Goal: Information Seeking & Learning: Check status

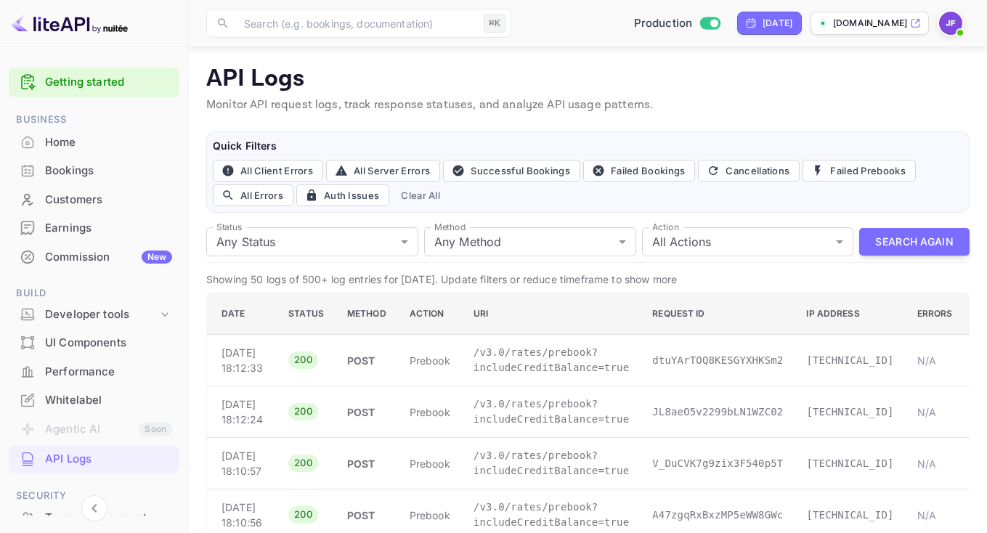
scroll to position [2490, 0]
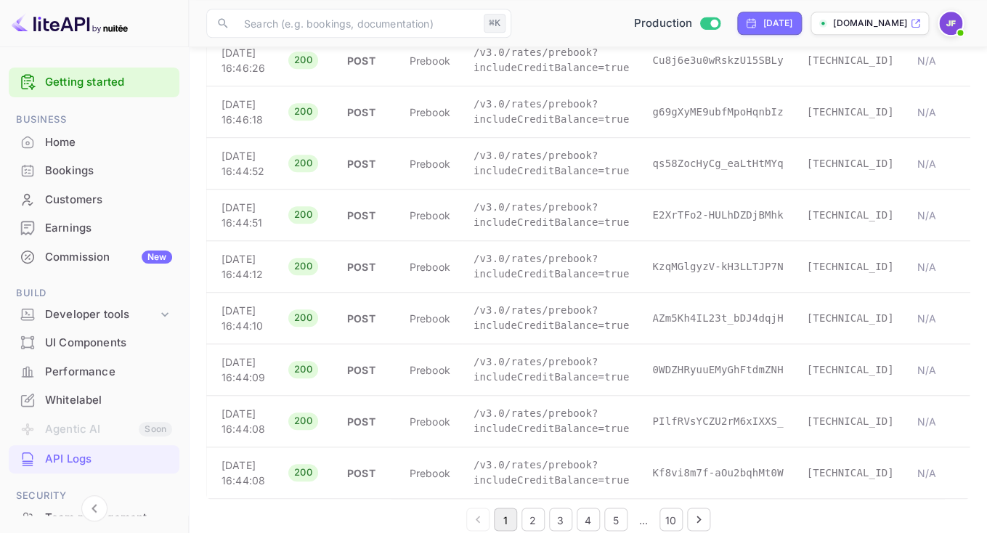
click at [68, 148] on div "Home" at bounding box center [108, 142] width 127 height 17
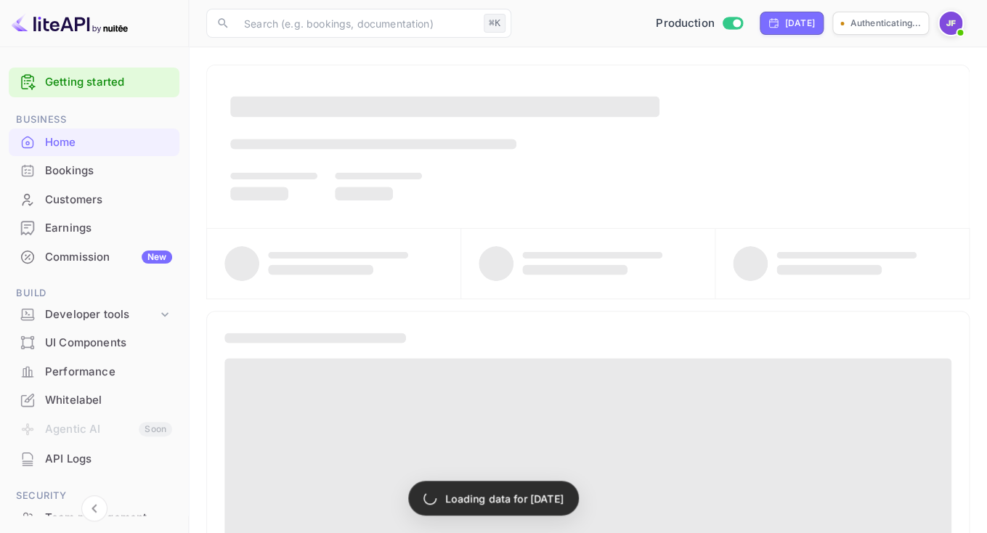
click at [75, 228] on div "Earnings" at bounding box center [108, 228] width 127 height 17
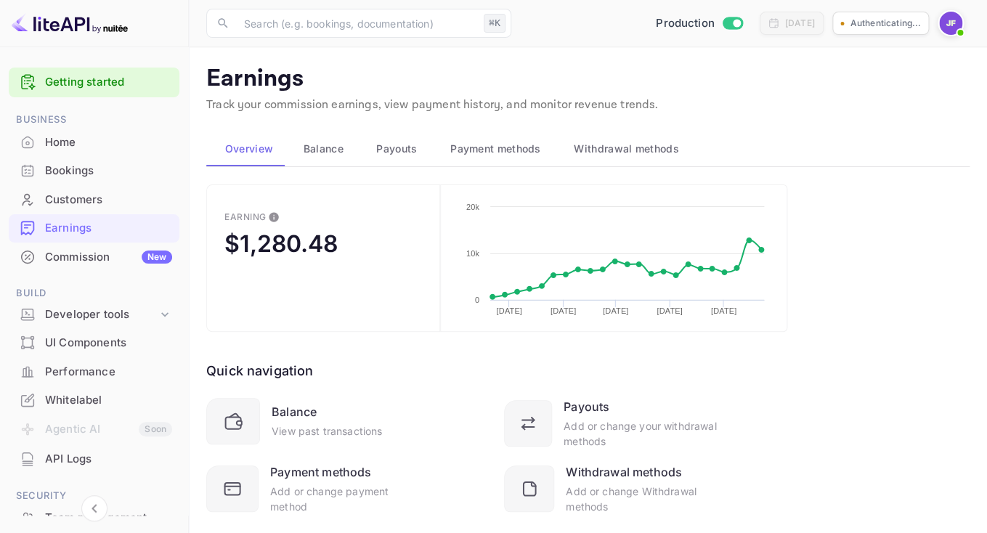
click at [403, 155] on span "Payouts" at bounding box center [396, 148] width 41 height 17
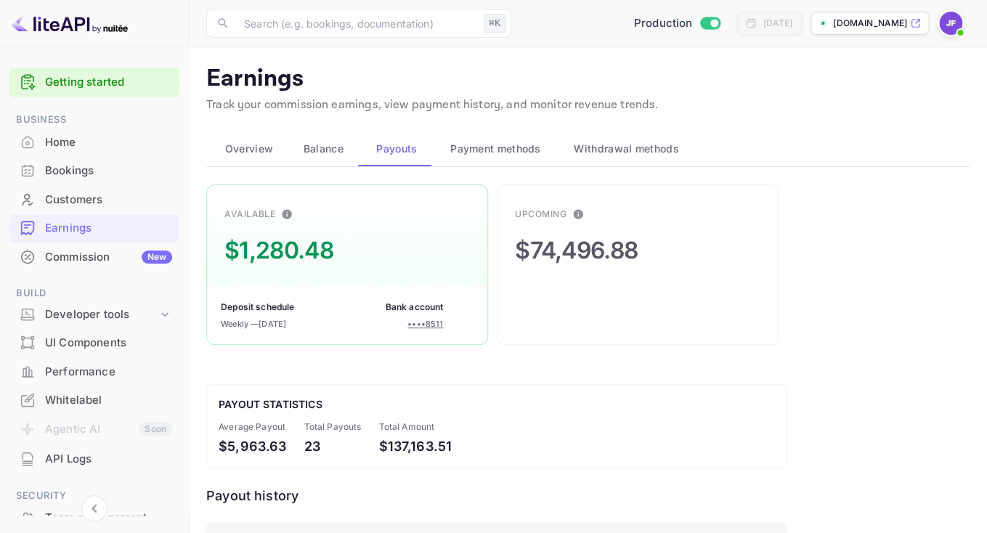
click at [71, 147] on div "Home" at bounding box center [108, 142] width 127 height 17
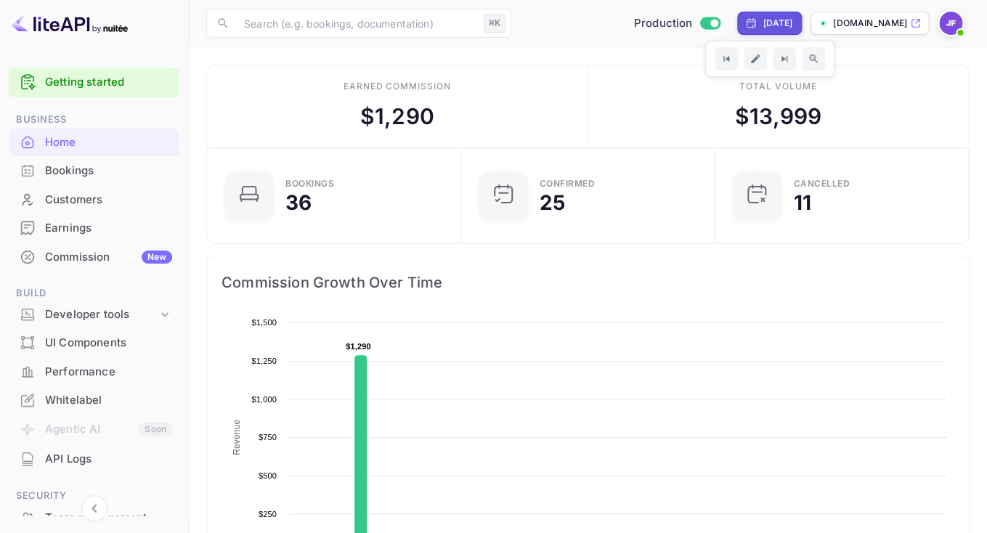
click at [762, 19] on div "[DATE]" at bounding box center [777, 23] width 30 height 13
select select "8"
select select "2025"
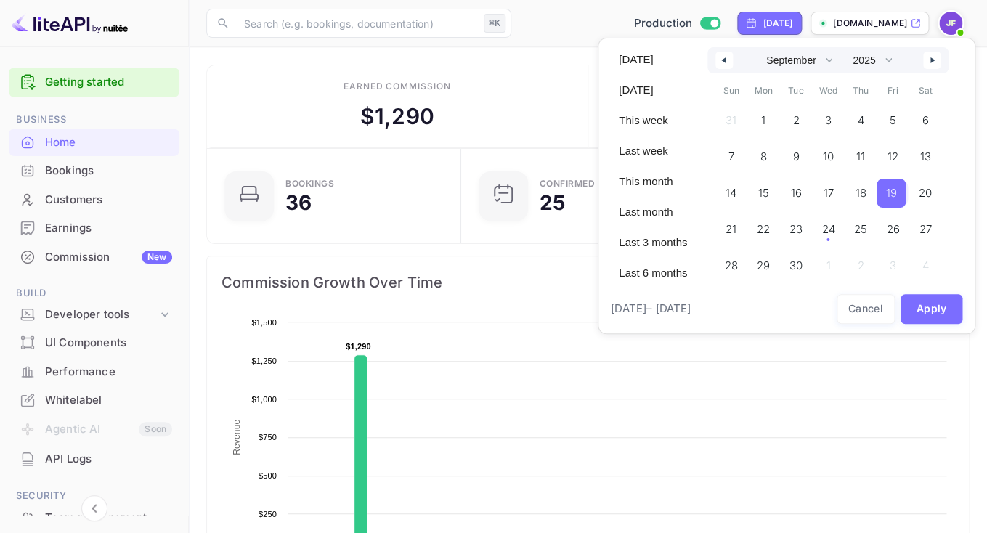
click at [725, 59] on icon "button" at bounding box center [721, 60] width 7 height 6
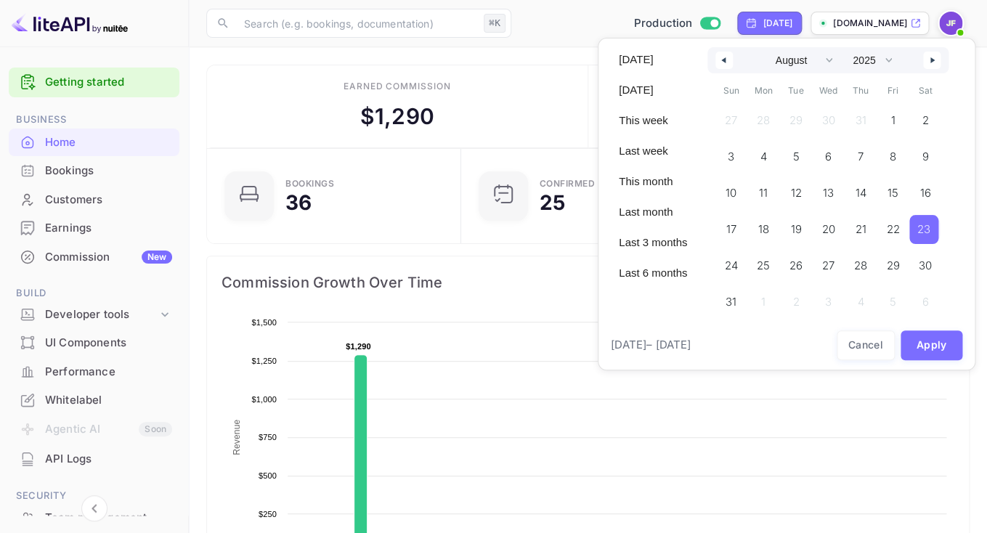
click at [930, 231] on span "23" at bounding box center [923, 229] width 13 height 26
click at [939, 64] on button "button" at bounding box center [931, 60] width 17 height 17
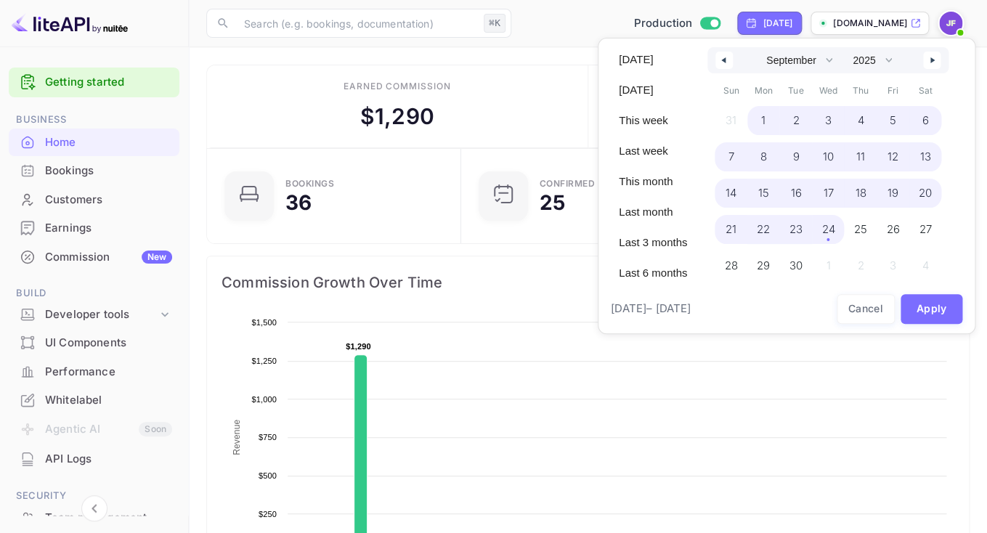
click at [834, 224] on span "24" at bounding box center [827, 229] width 13 height 26
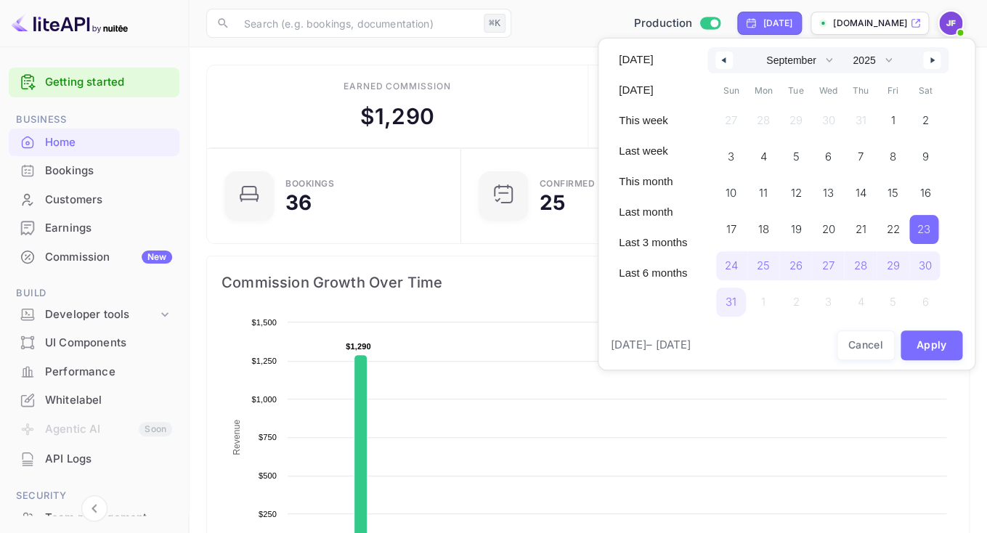
select select "7"
click at [916, 343] on button "Apply" at bounding box center [931, 345] width 62 height 30
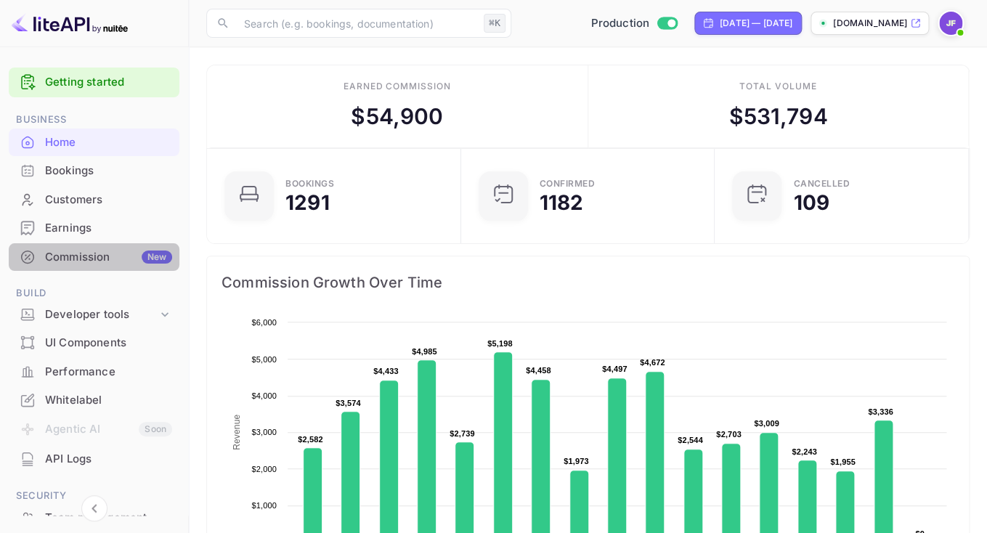
click at [91, 269] on div "Commission New" at bounding box center [94, 257] width 171 height 28
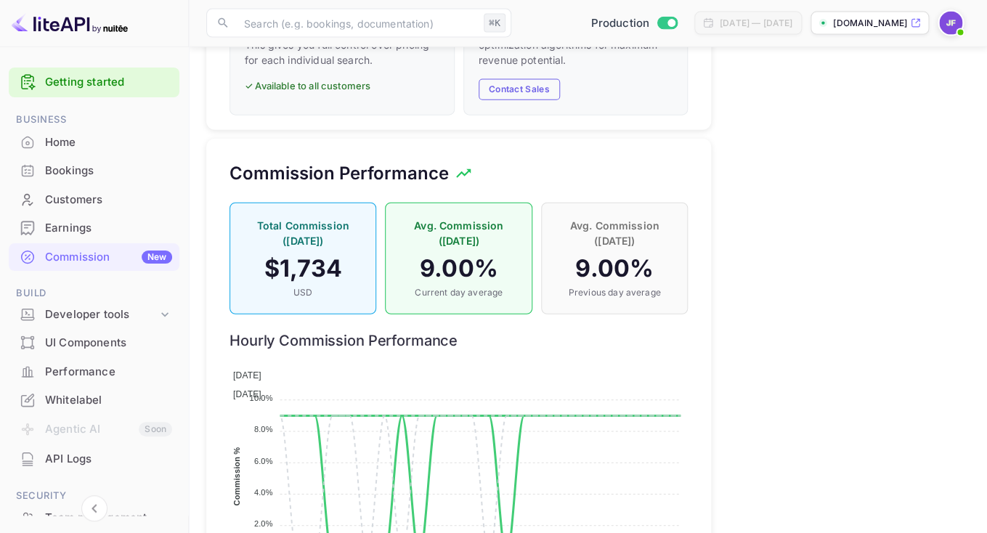
scroll to position [1249, 0]
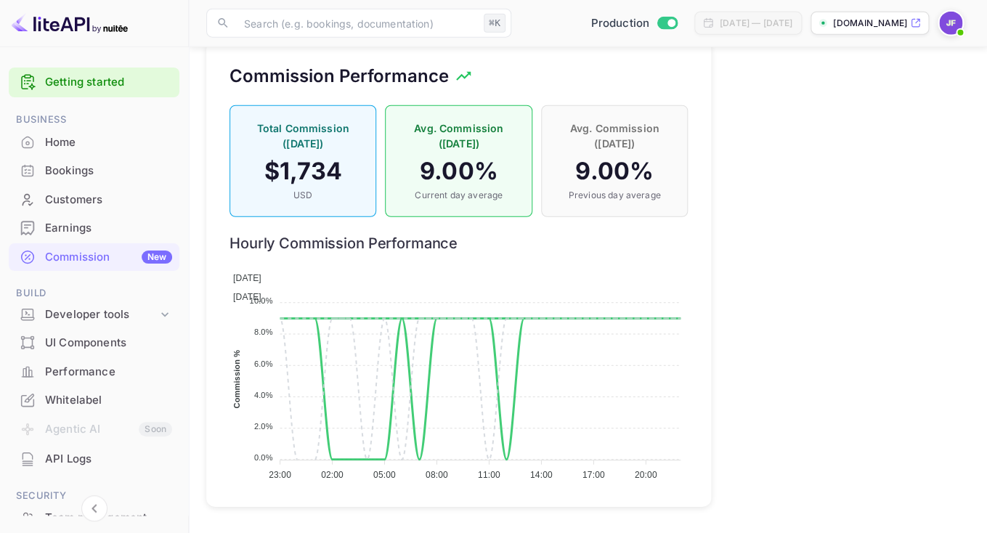
click at [79, 208] on div "Customers" at bounding box center [94, 200] width 171 height 28
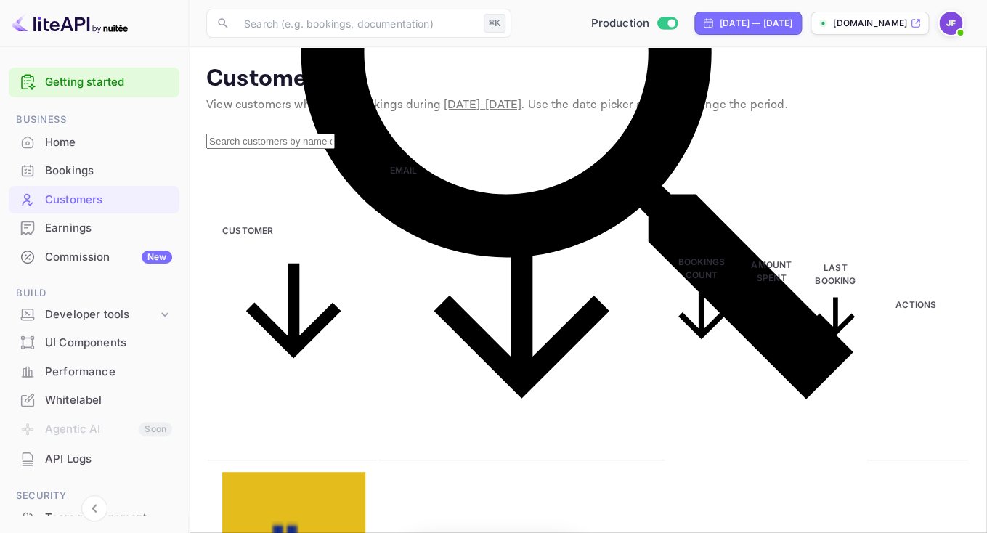
click at [325, 149] on input "text" at bounding box center [270, 141] width 129 height 15
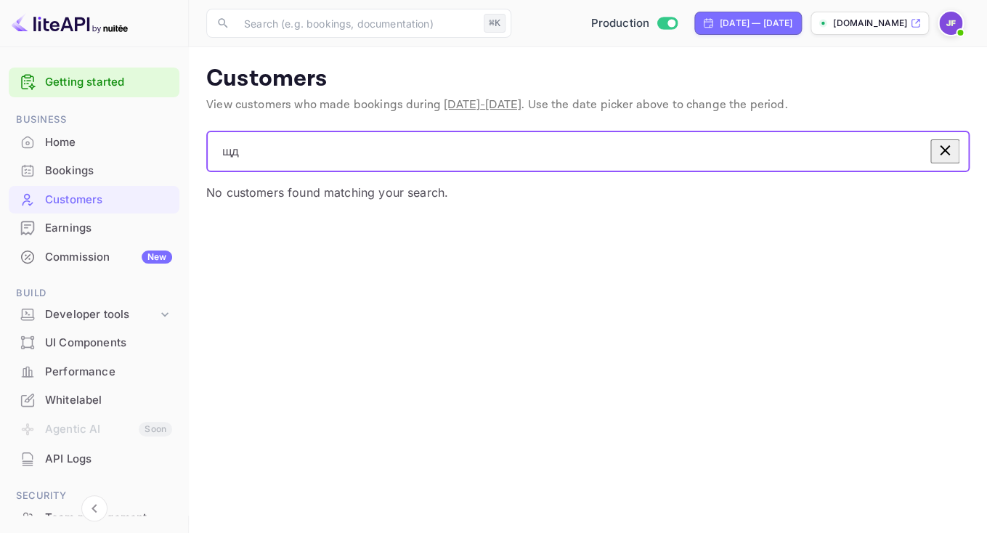
type input "щ"
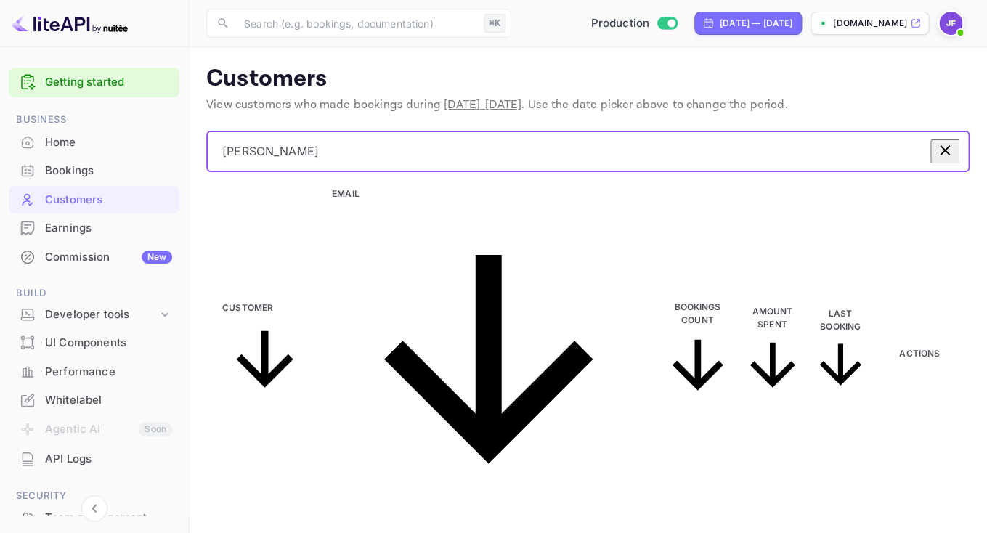
type input "[PERSON_NAME]"
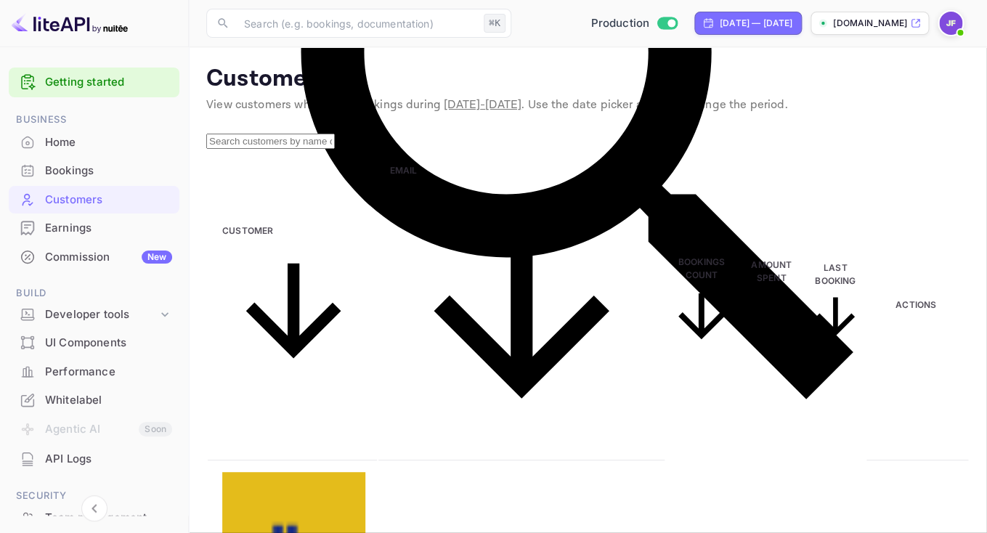
click at [335, 149] on input "text" at bounding box center [270, 141] width 129 height 15
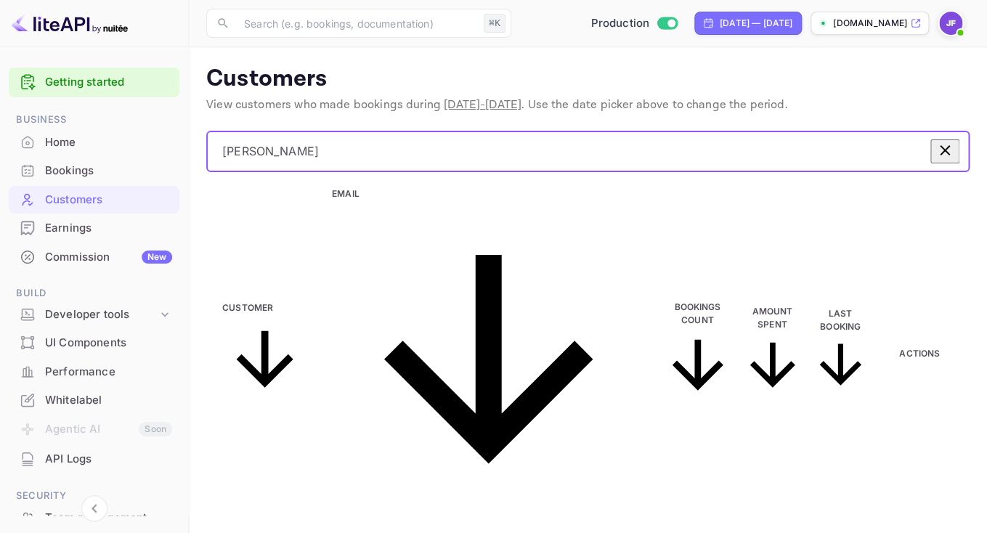
type input "[PERSON_NAME]"
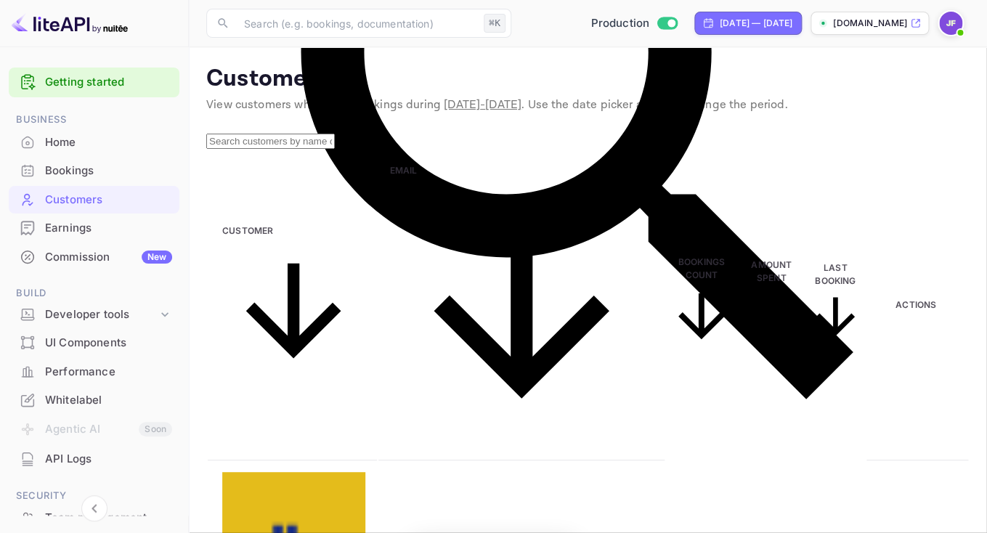
click at [314, 149] on input "text" at bounding box center [270, 141] width 129 height 15
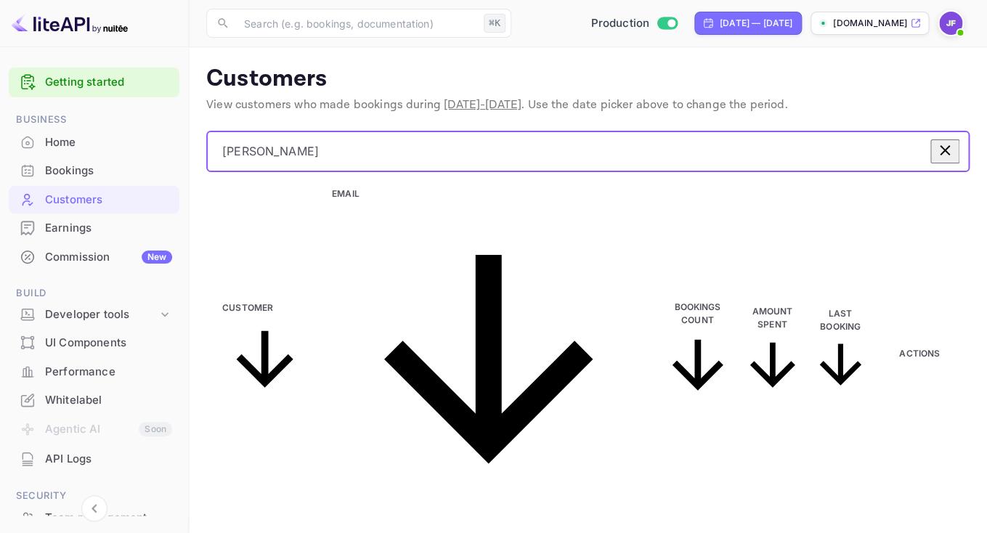
type input "[PERSON_NAME]"
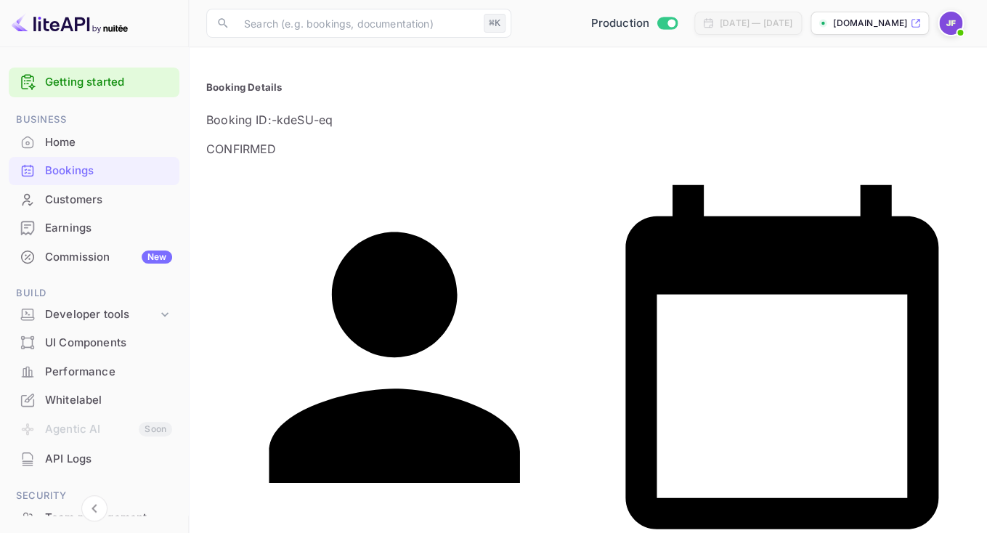
click at [80, 134] on div "Home" at bounding box center [94, 143] width 171 height 28
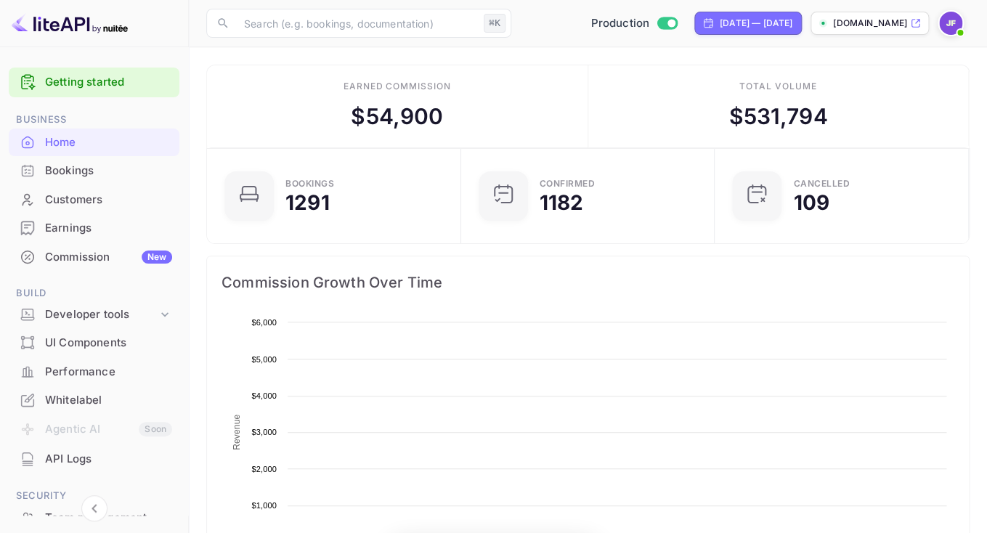
scroll to position [1, 1]
